Goal: Navigation & Orientation: Find specific page/section

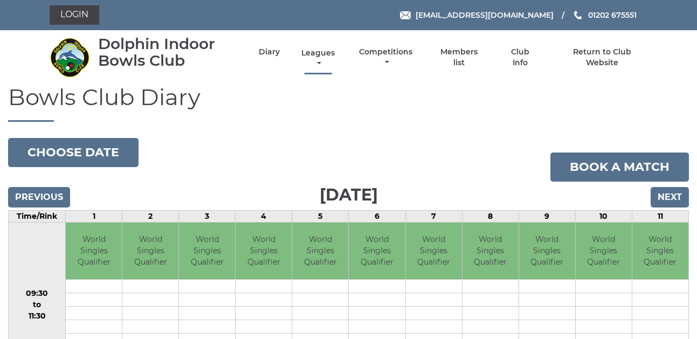
click at [320, 53] on link "Leagues" at bounding box center [318, 58] width 39 height 21
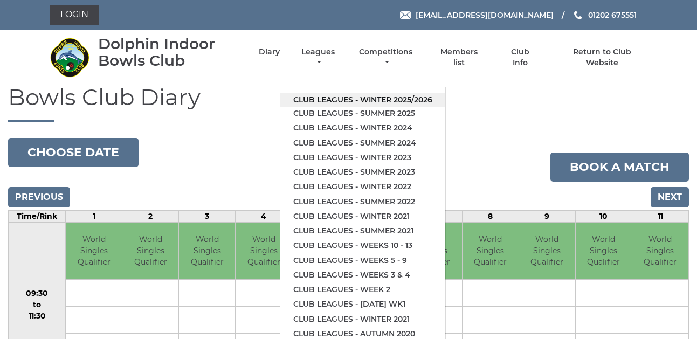
click at [335, 95] on link "Club leagues - Winter 2025/2026" at bounding box center [362, 100] width 165 height 15
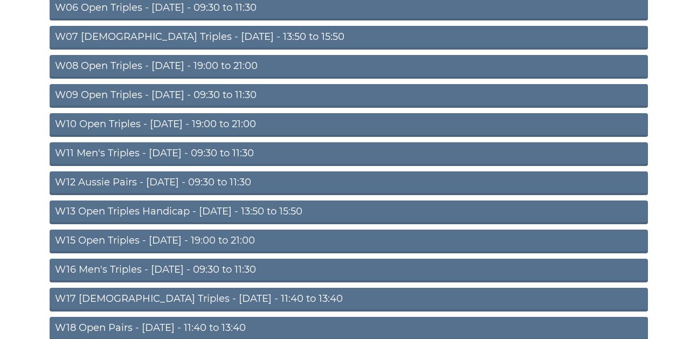
scroll to position [269, 0]
click at [188, 152] on link "W11 Men's Triples - Thursday - 09:30 to 11:30" at bounding box center [349, 154] width 598 height 24
